Goal: Information Seeking & Learning: Understand process/instructions

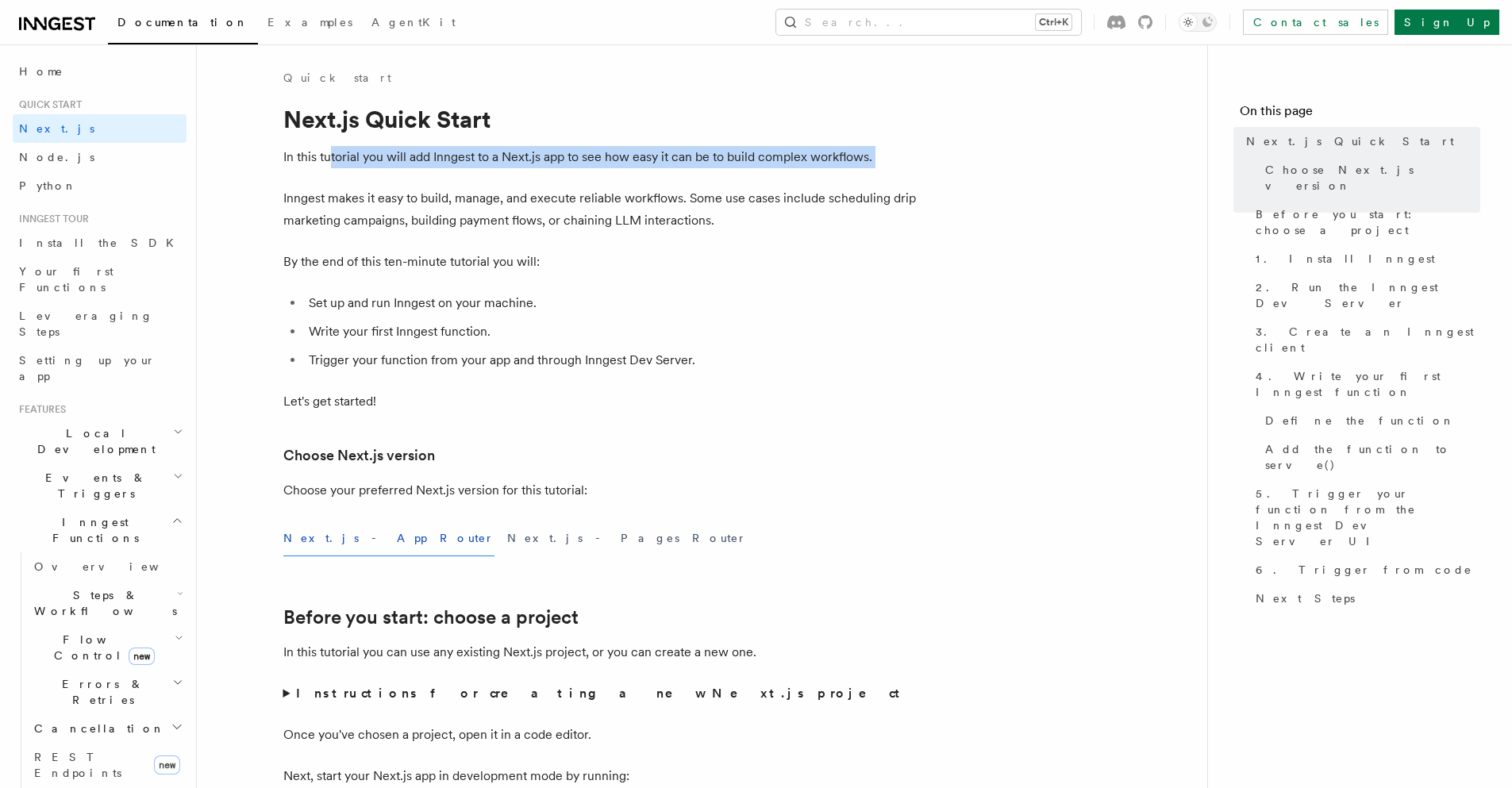
drag, startPoint x: 422, startPoint y: 165, endPoint x: 825, endPoint y: 172, distance: 403.1
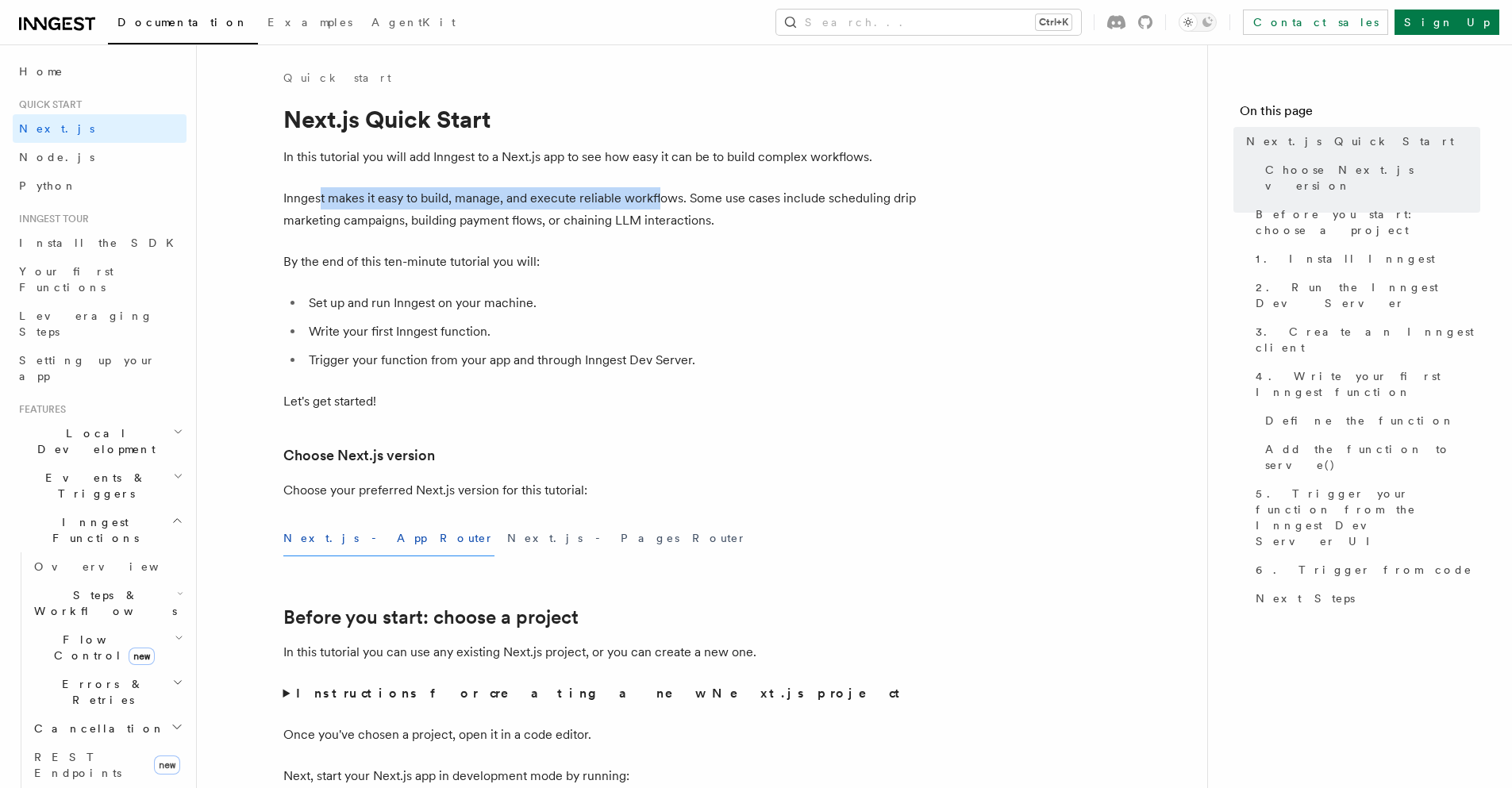
drag, startPoint x: 420, startPoint y: 191, endPoint x: 704, endPoint y: 191, distance: 284.0
click at [685, 191] on p "Inngest makes it easy to build, manage, and execute reliable workflows. Some us…" at bounding box center [601, 209] width 635 height 44
click at [704, 191] on p "Inngest makes it easy to build, manage, and execute reliable workflows. Some us…" at bounding box center [601, 209] width 635 height 44
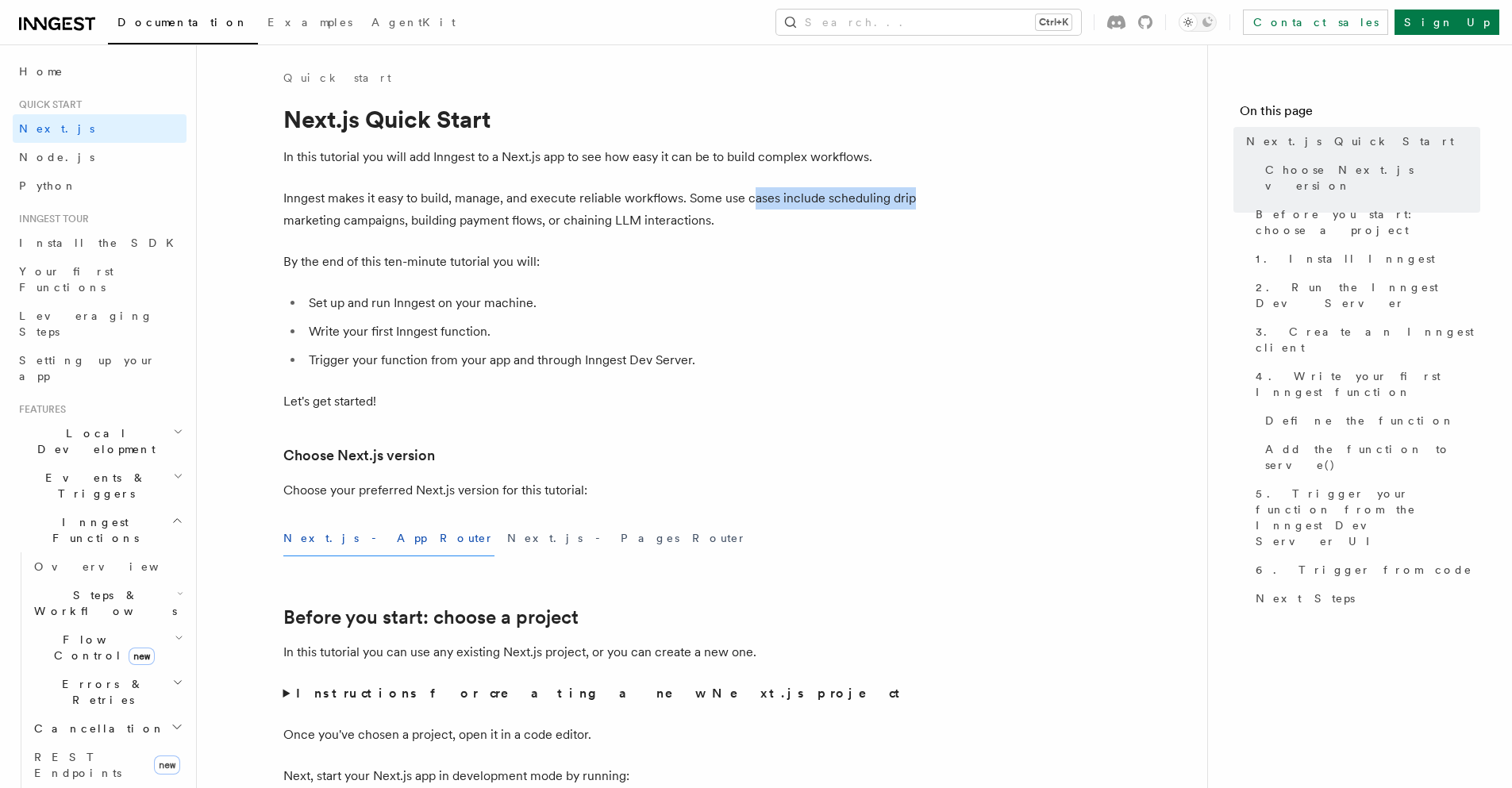
drag, startPoint x: 869, startPoint y: 207, endPoint x: 909, endPoint y: 207, distance: 40.0
click at [909, 207] on p "Inngest makes it easy to build, manage, and execute reliable workflows. Some us…" at bounding box center [601, 209] width 635 height 44
click at [909, 207] on p "Inngest makes it easy to build, manage, and execute reliable workflows. Some us…" at bounding box center [601, 209] width 635 height 44
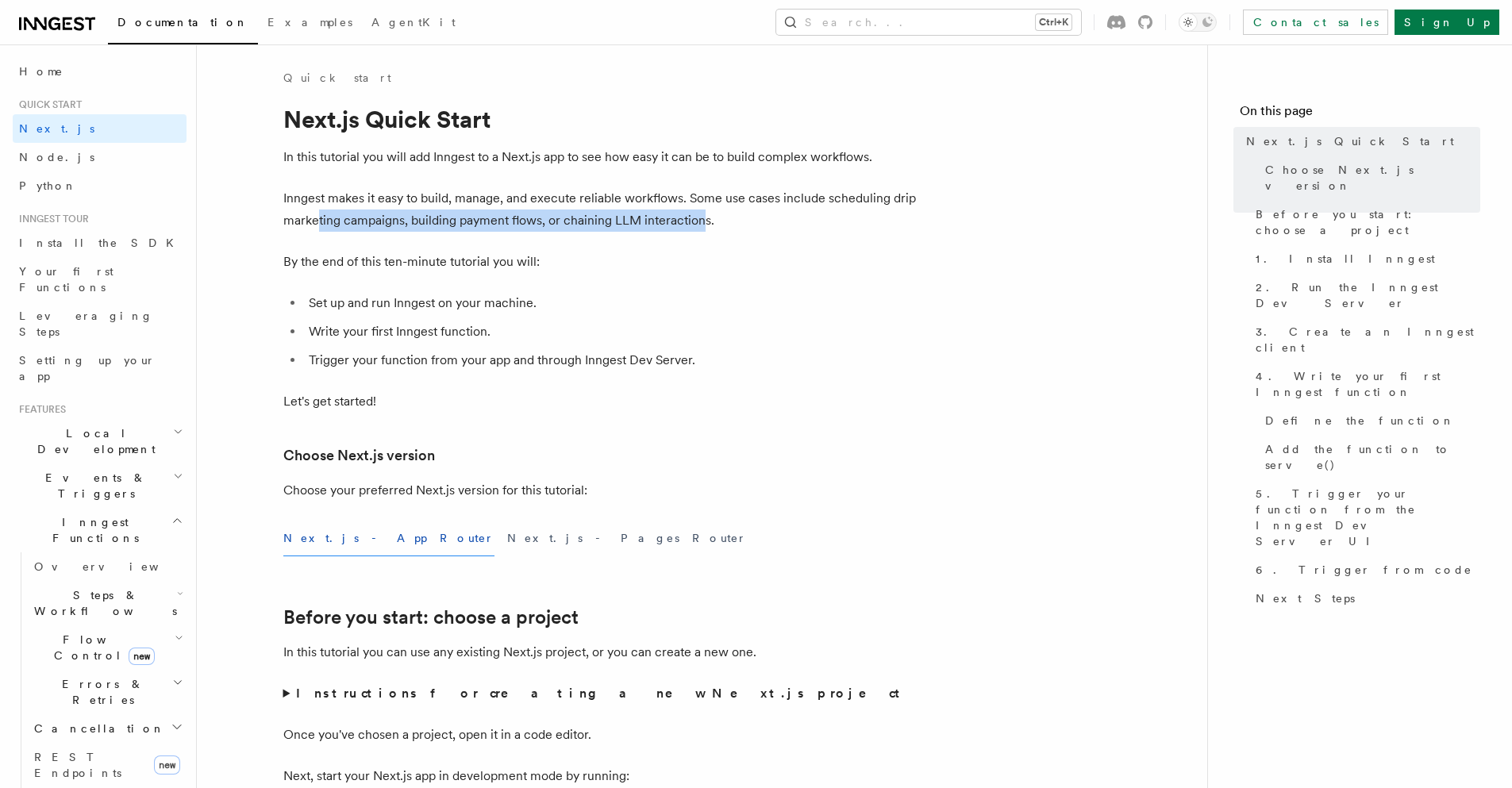
drag, startPoint x: 318, startPoint y: 214, endPoint x: 748, endPoint y: 216, distance: 430.0
click at [713, 216] on p "Inngest makes it easy to build, manage, and execute reliable workflows. Some us…" at bounding box center [601, 209] width 635 height 44
click at [748, 216] on p "Inngest makes it easy to build, manage, and execute reliable workflows. Some us…" at bounding box center [601, 209] width 635 height 44
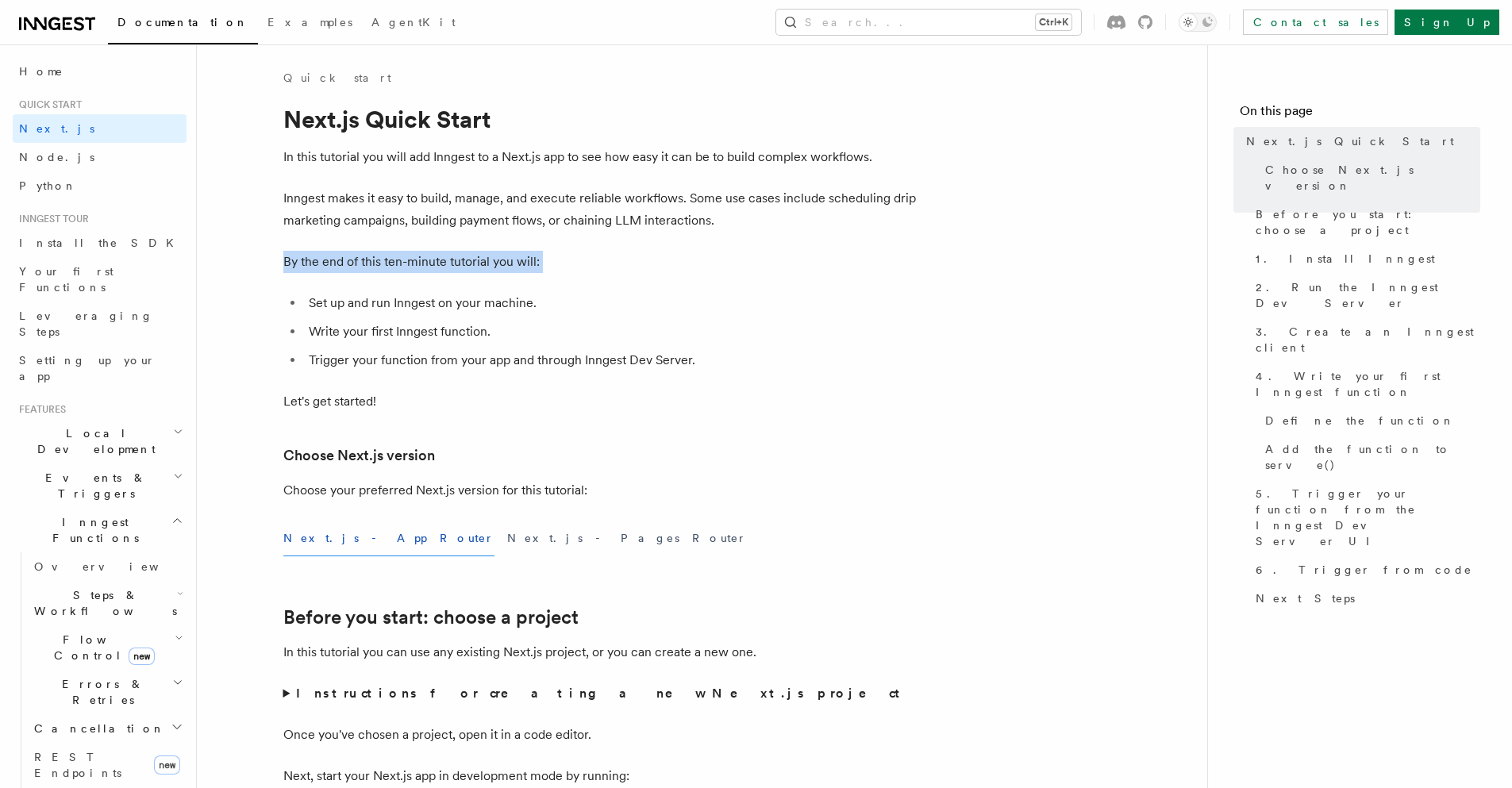
drag, startPoint x: 403, startPoint y: 272, endPoint x: 569, endPoint y: 278, distance: 166.1
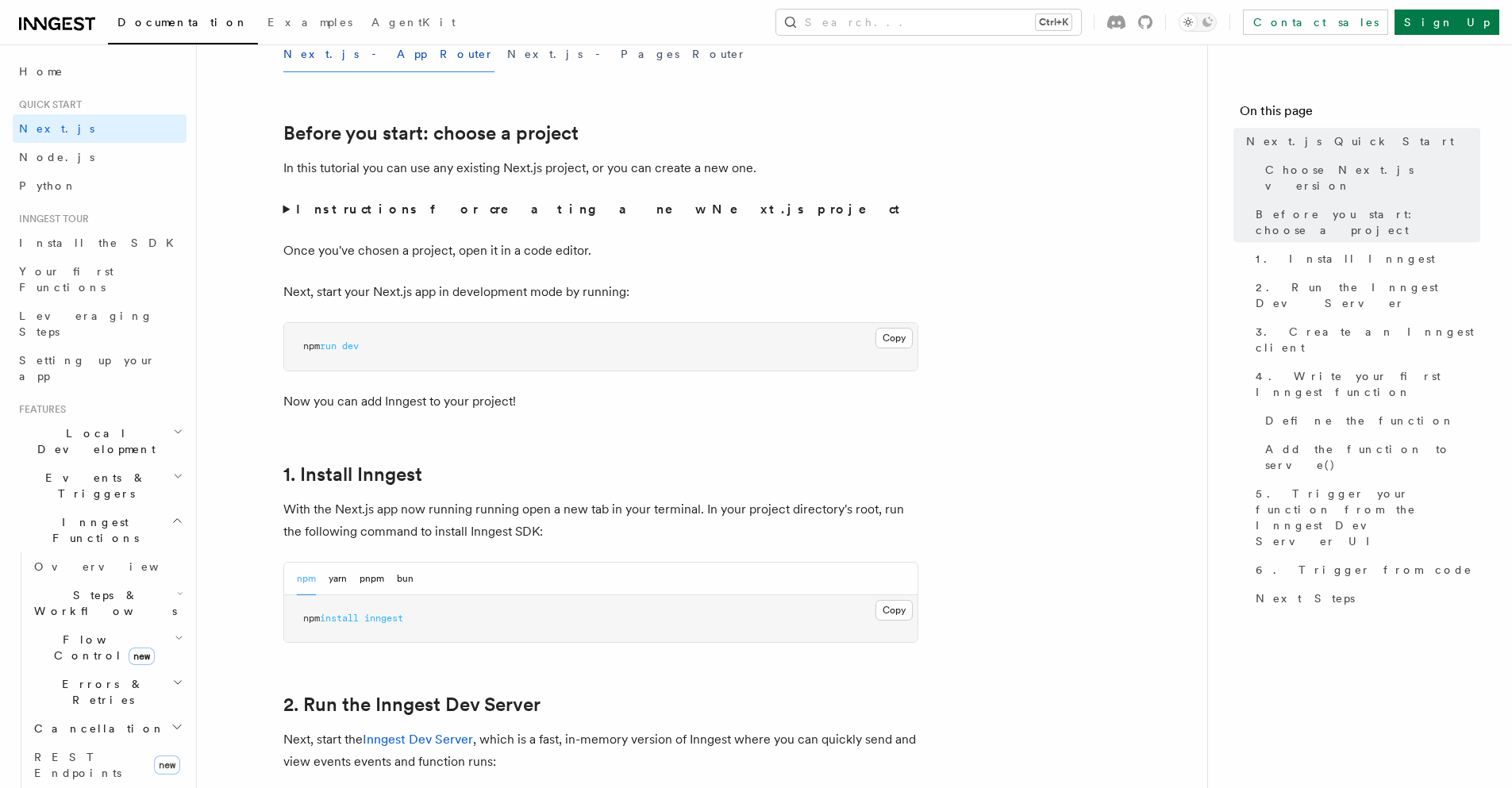
scroll to position [762, 0]
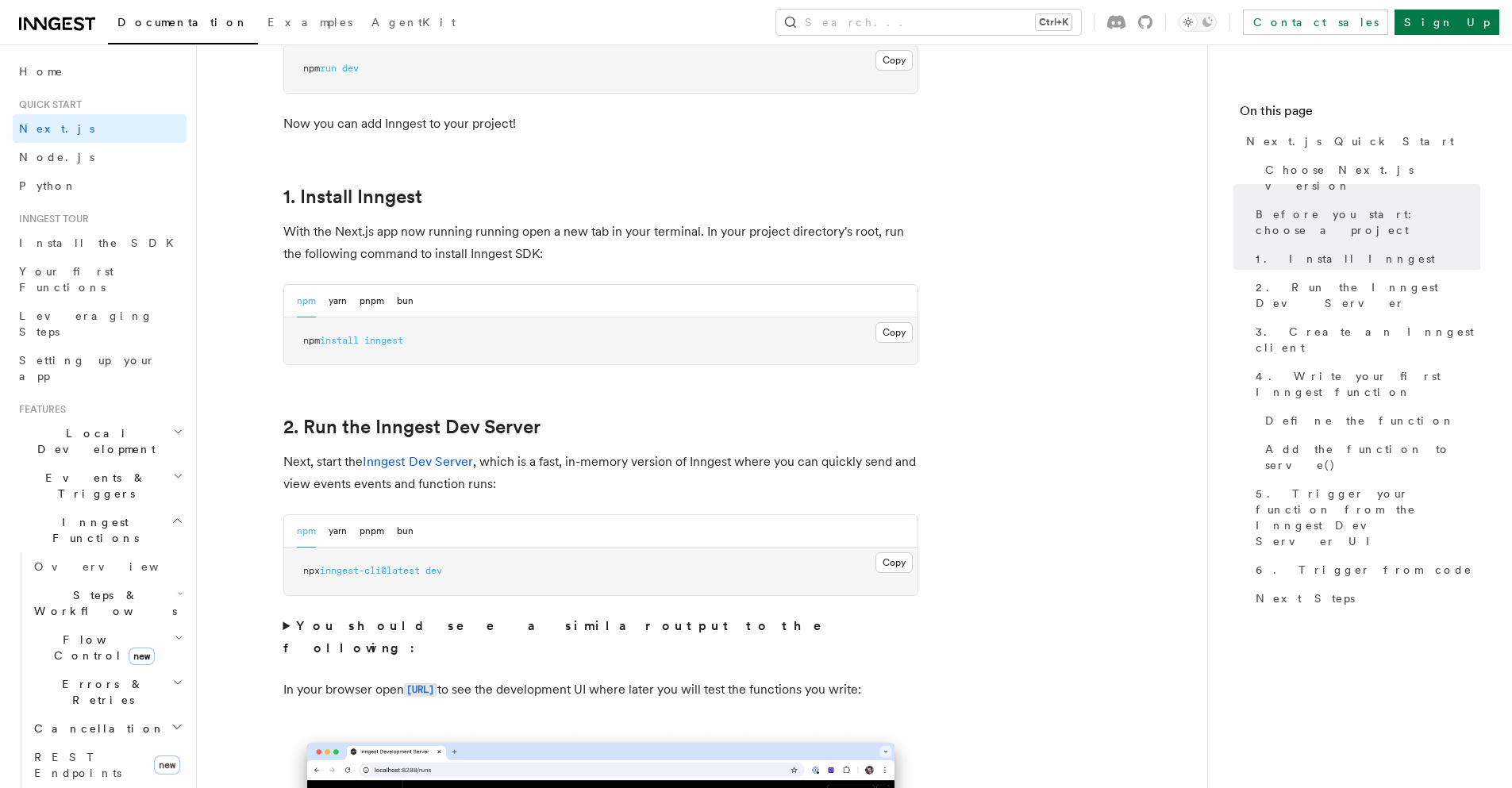
click at [654, 473] on p "Next, start the Inngest Dev Server , which is a fast, in-memory version of Inng…" at bounding box center [601, 472] width 635 height 44
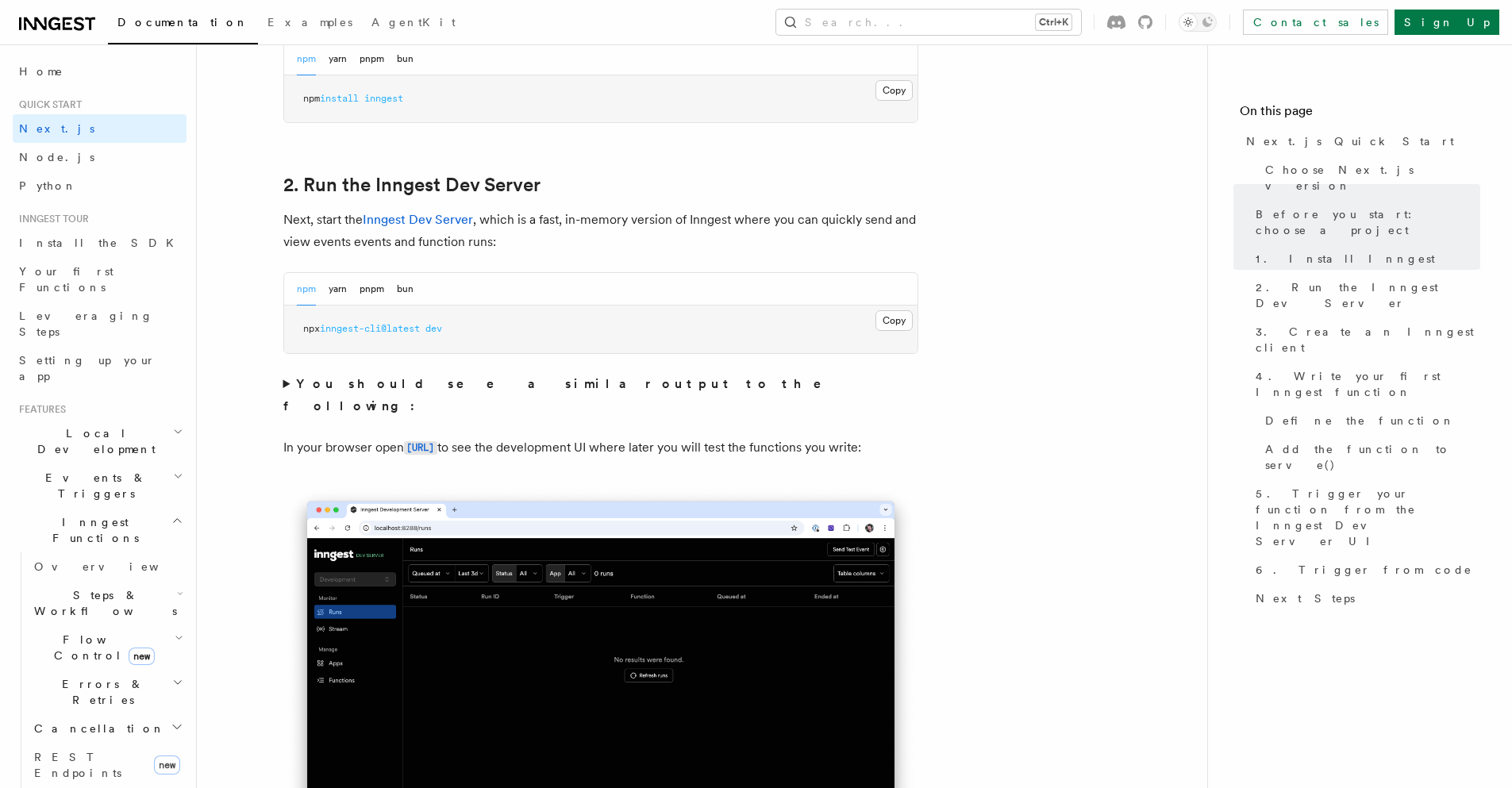
scroll to position [1143, 0]
